Goal: Find specific page/section: Find specific page/section

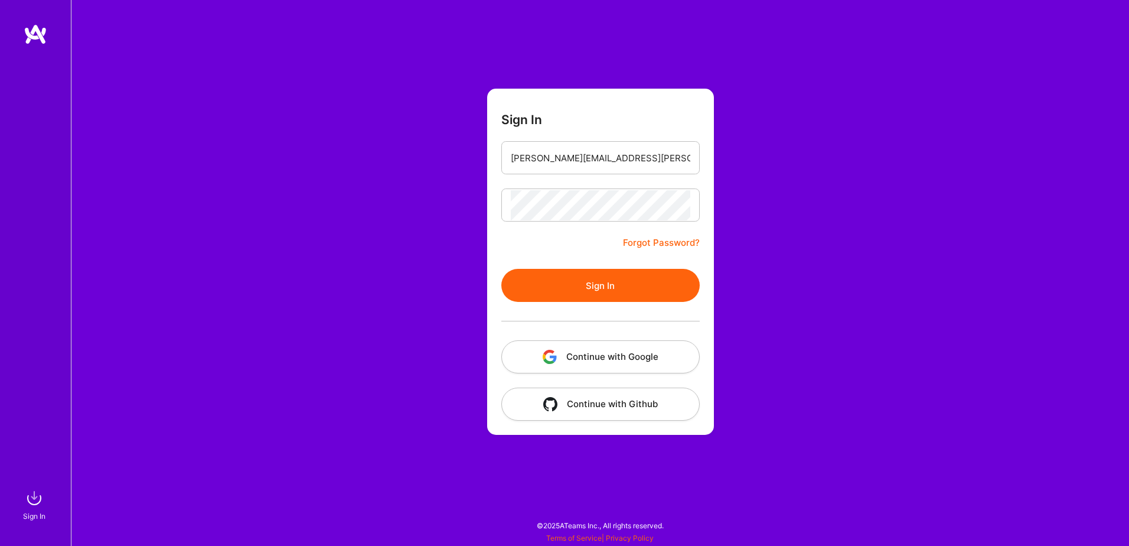
click at [600, 278] on button "Sign In" at bounding box center [600, 285] width 198 height 33
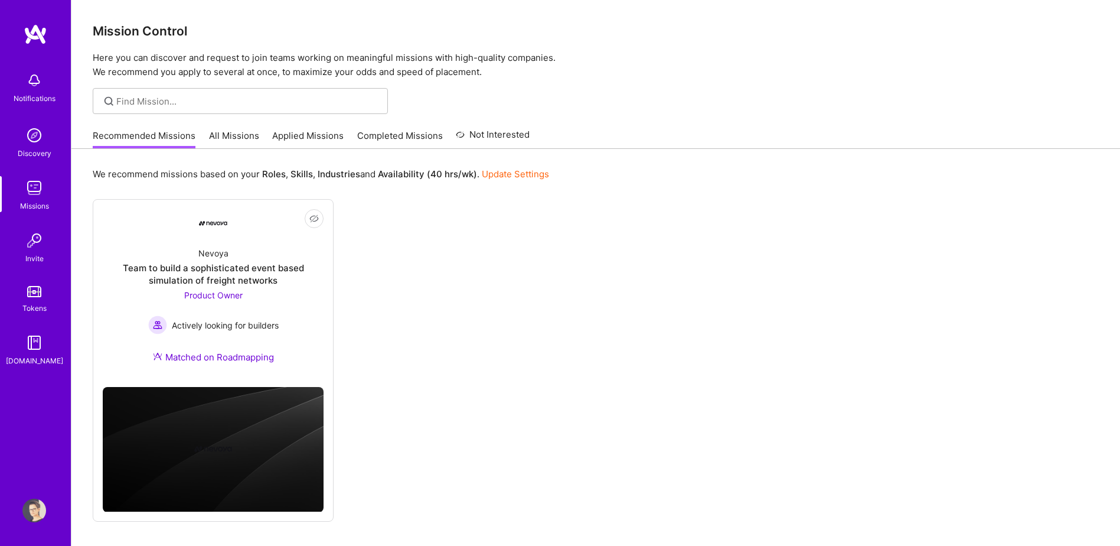
click at [224, 142] on link "All Missions" at bounding box center [234, 138] width 50 height 19
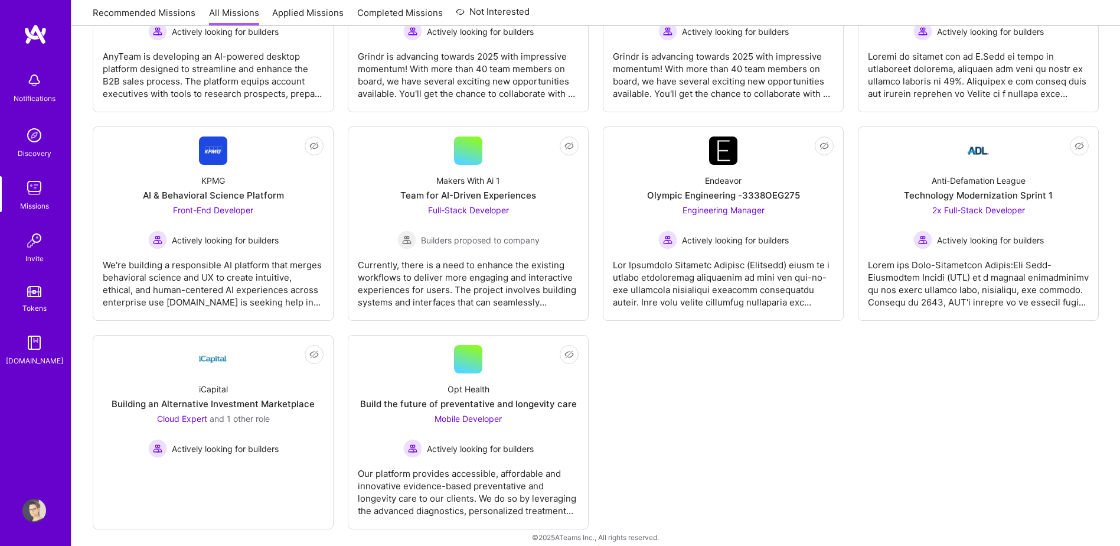
scroll to position [2513, 0]
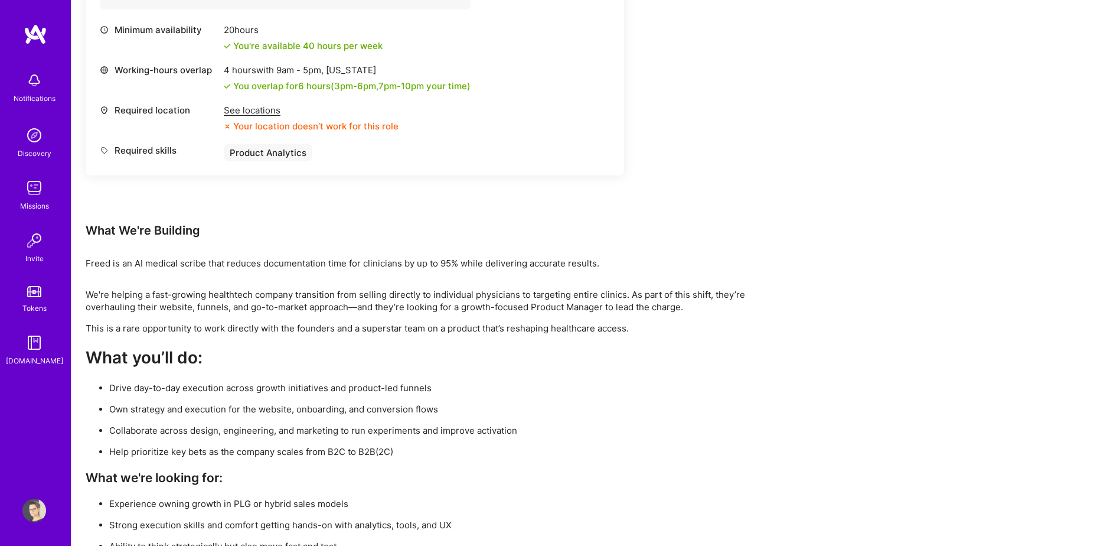
scroll to position [548, 0]
